Goal: Transaction & Acquisition: Obtain resource

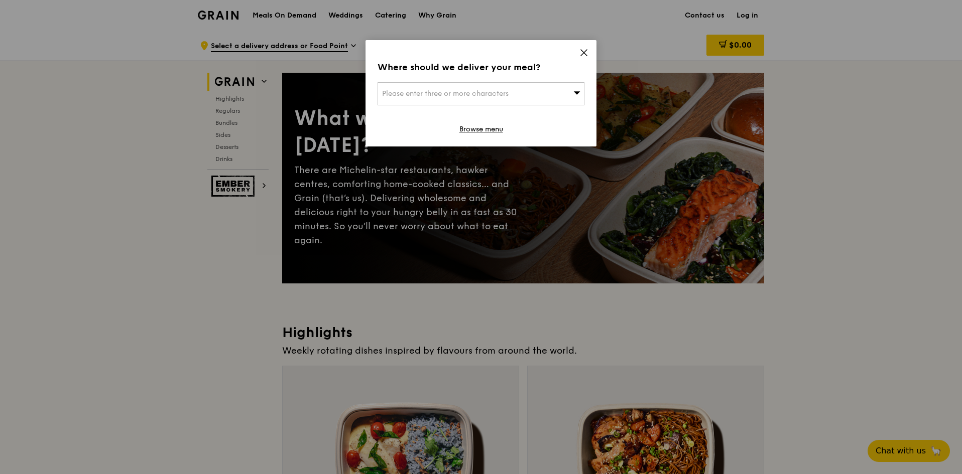
click at [582, 51] on icon at bounding box center [584, 53] width 6 height 6
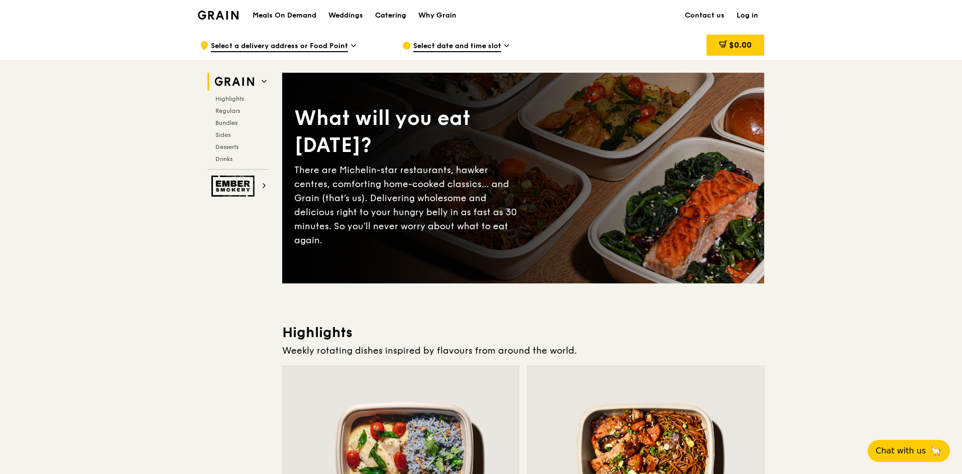
click at [385, 14] on div "Catering" at bounding box center [390, 16] width 31 height 30
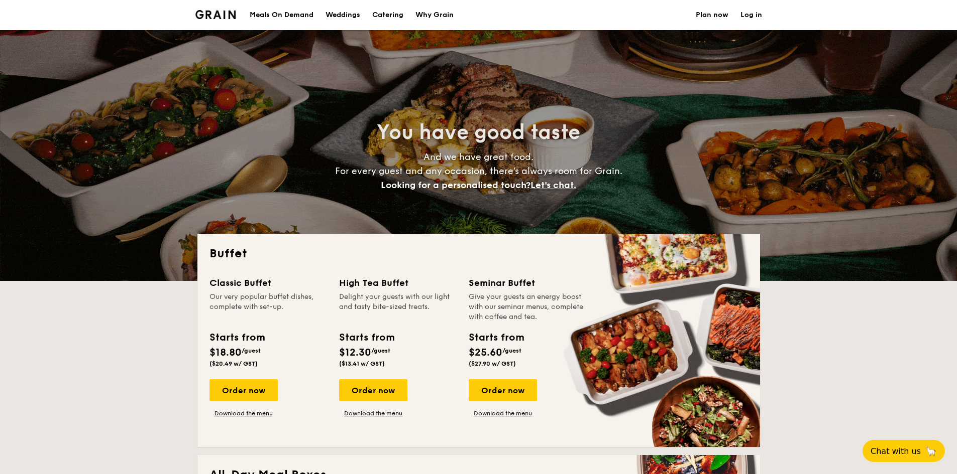
select select
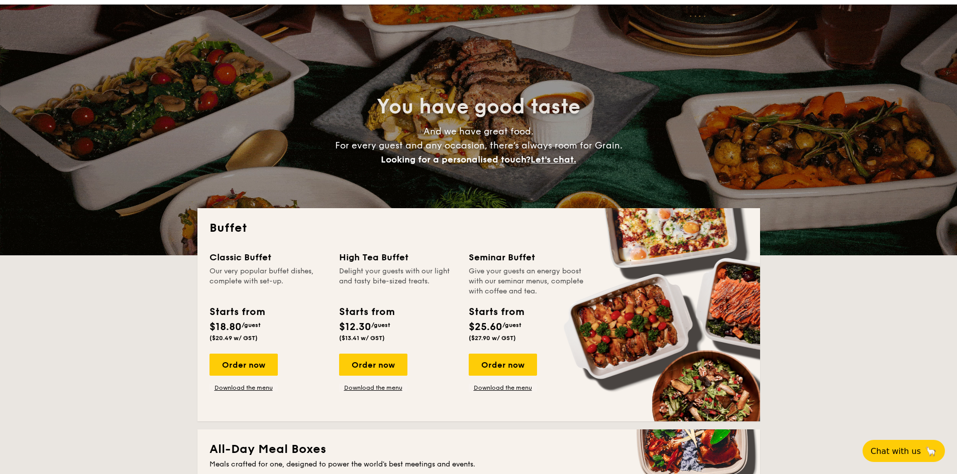
scroll to position [50, 0]
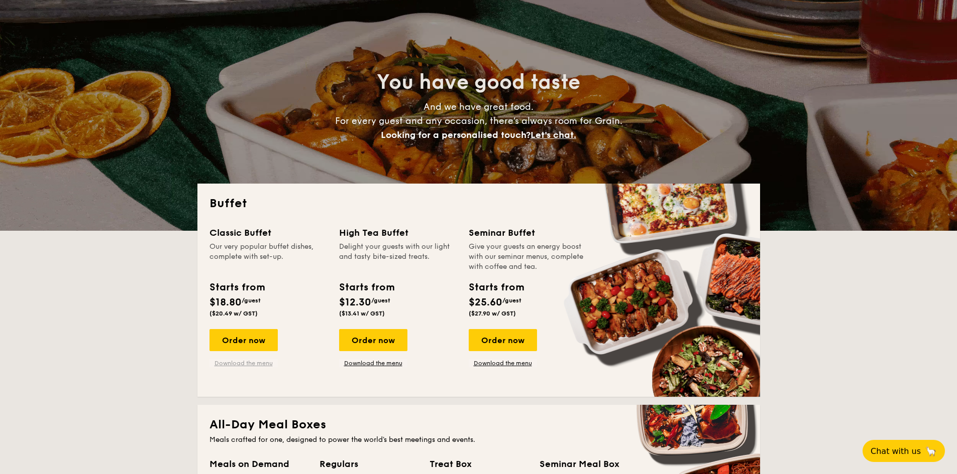
click at [255, 367] on link "Download the menu" at bounding box center [243, 364] width 68 height 8
